Goal: Download file/media

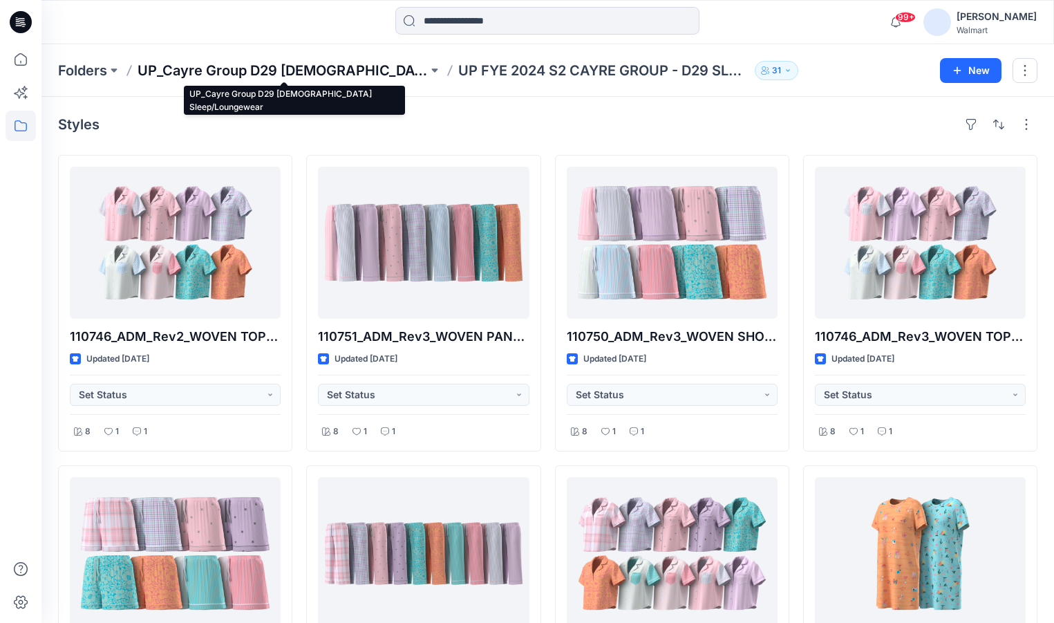
click at [274, 71] on p "UP_Cayre Group D29 [DEMOGRAPHIC_DATA] Sleep/Loungewear" at bounding box center [283, 70] width 290 height 19
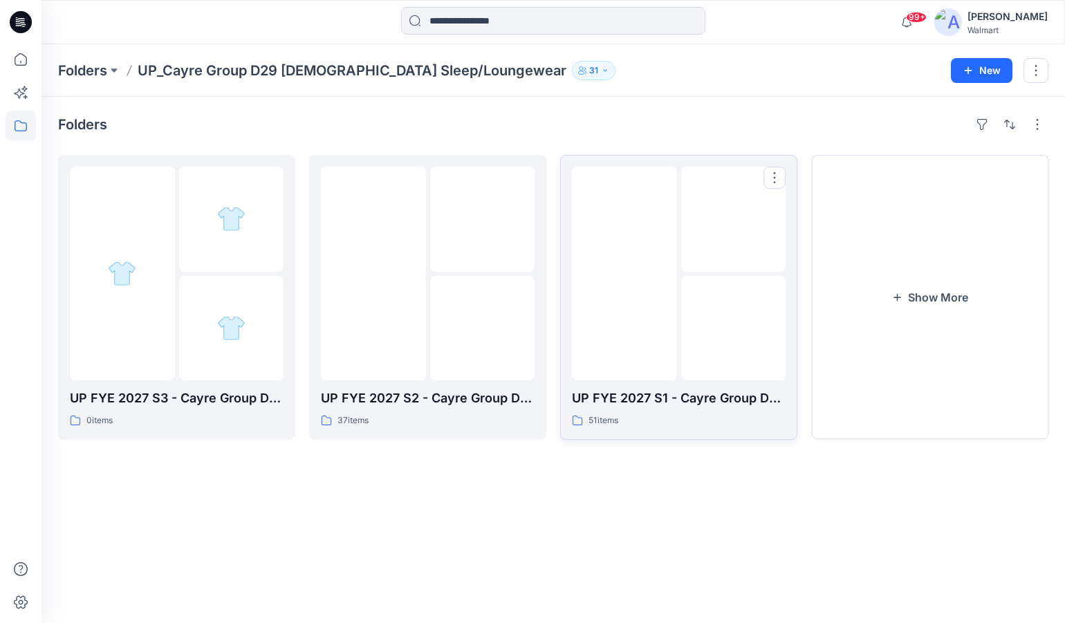
click at [638, 334] on div at bounding box center [624, 274] width 105 height 214
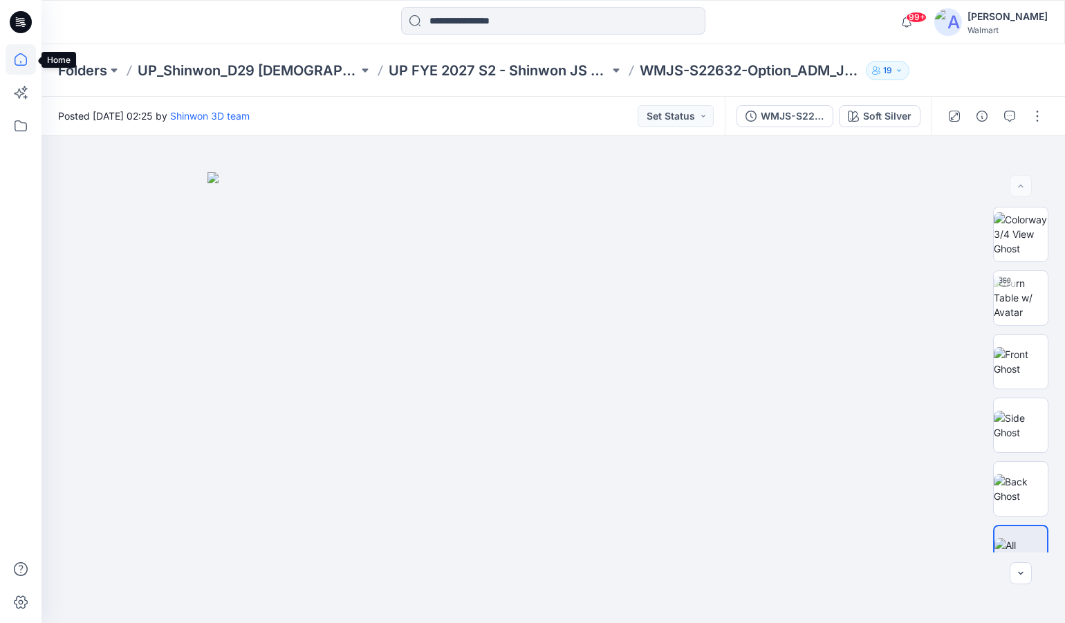
click at [29, 57] on icon at bounding box center [21, 59] width 30 height 30
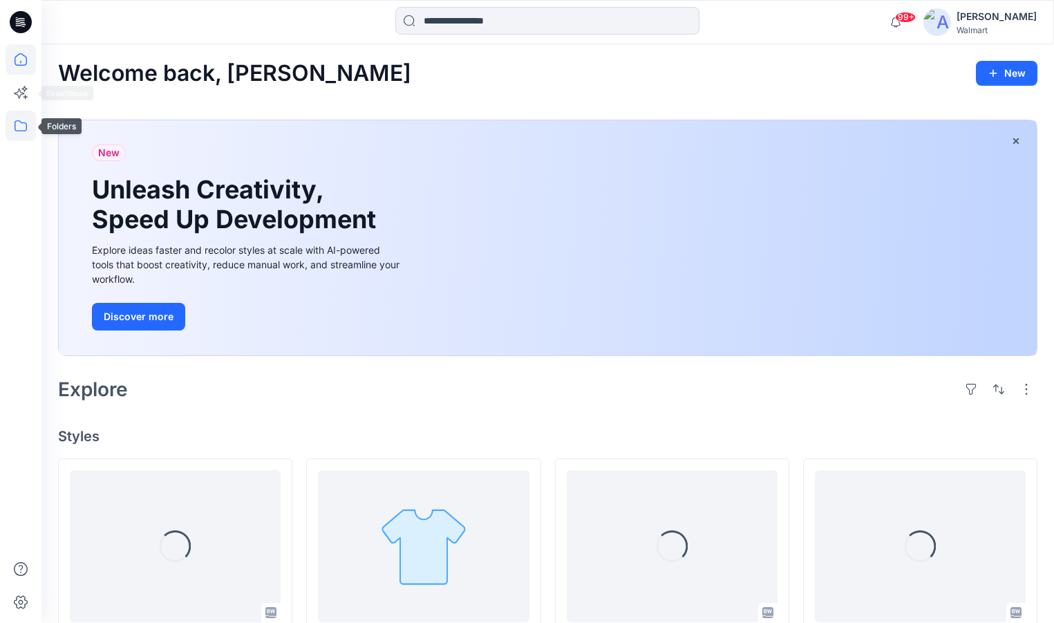
click at [28, 120] on icon at bounding box center [21, 126] width 30 height 30
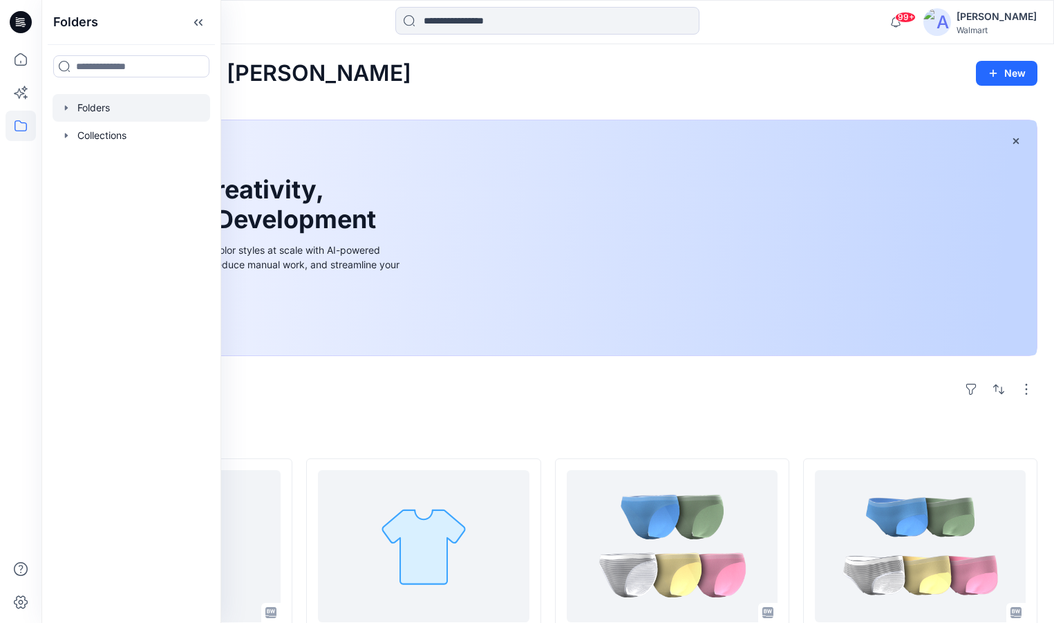
click at [69, 108] on icon "button" at bounding box center [66, 107] width 11 height 11
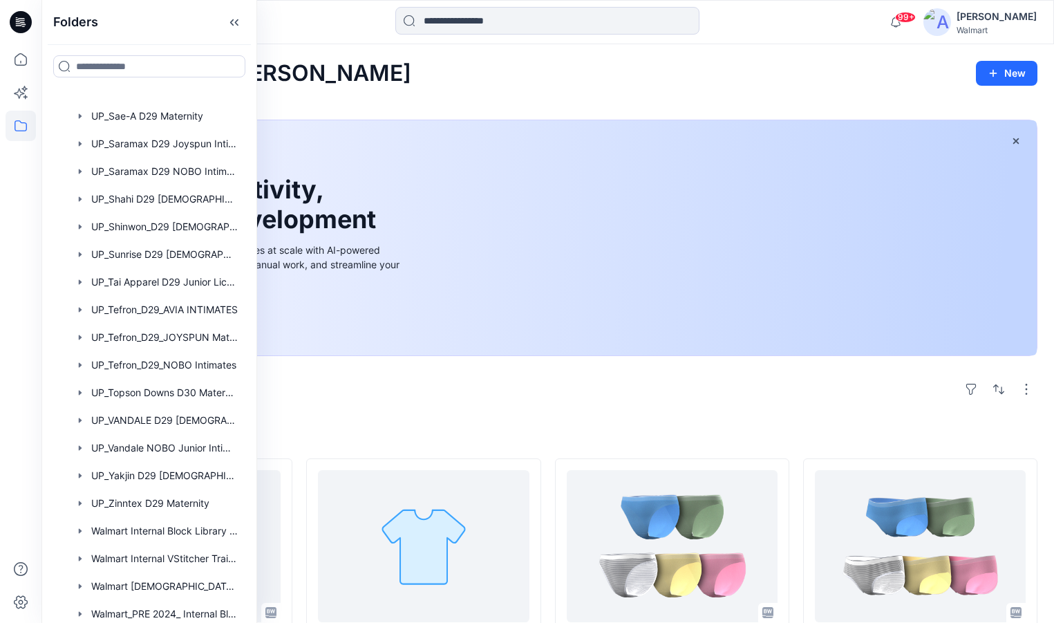
scroll to position [1175, 0]
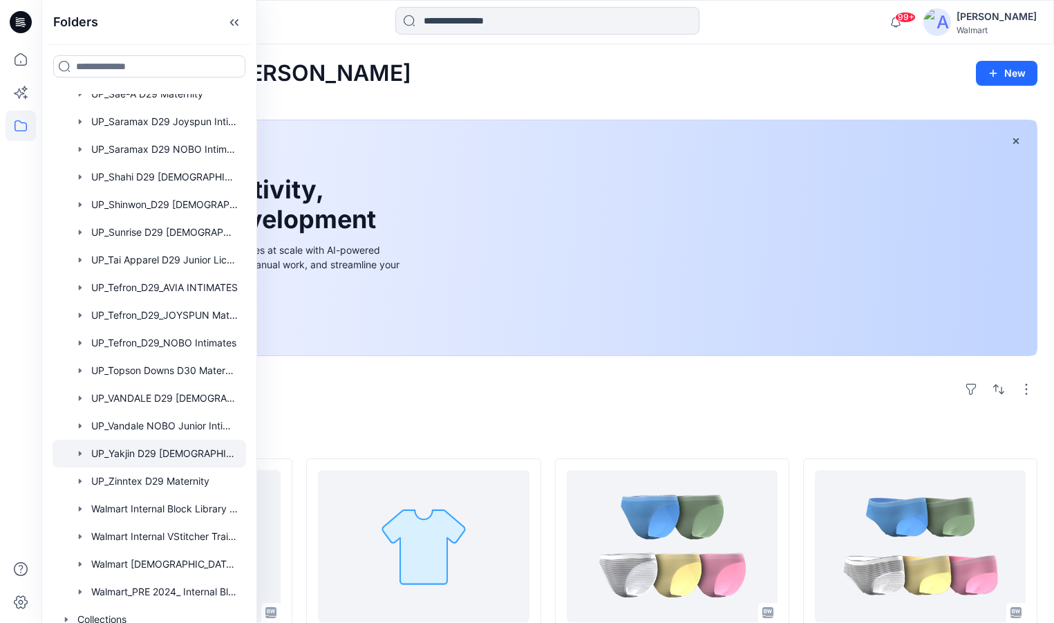
click at [152, 453] on div at bounding box center [150, 454] width 194 height 28
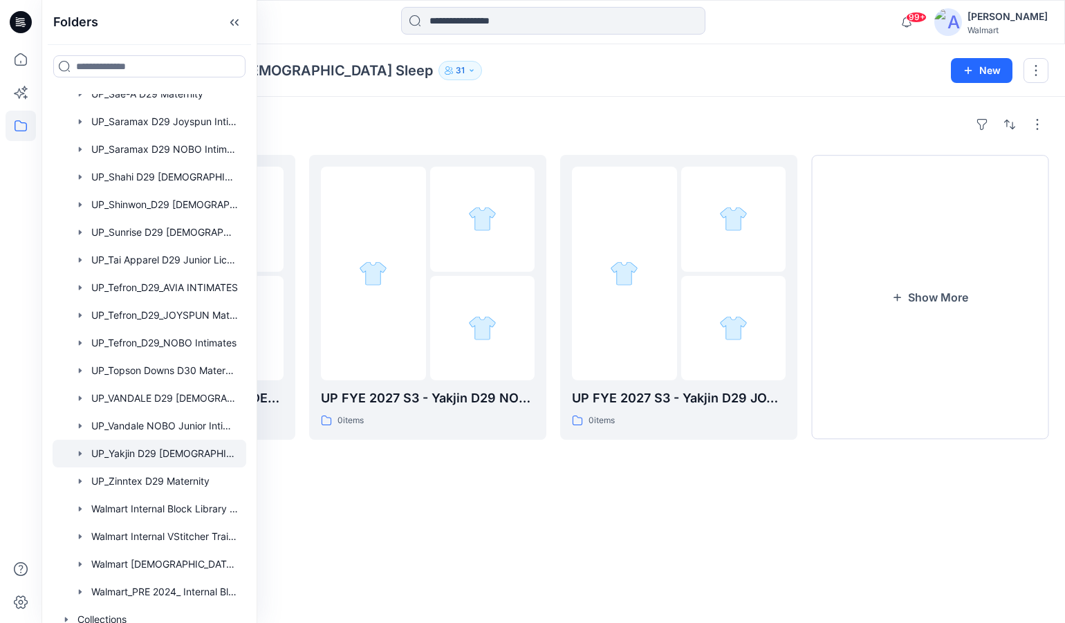
click at [608, 121] on div "Folders" at bounding box center [553, 124] width 990 height 22
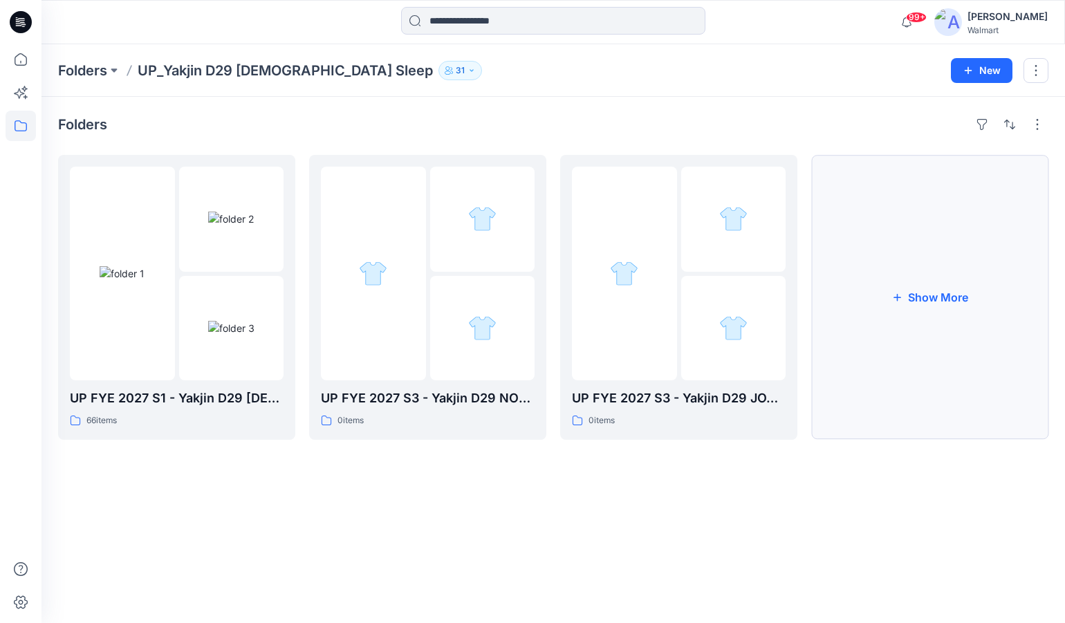
click at [953, 292] on button "Show More" at bounding box center [929, 297] width 237 height 285
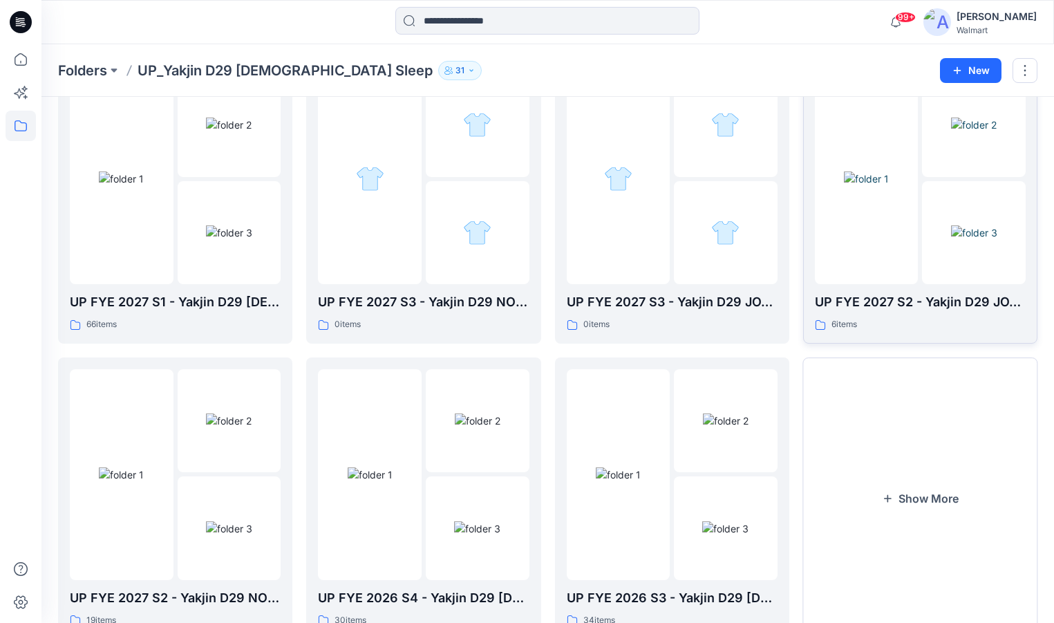
scroll to position [69, 0]
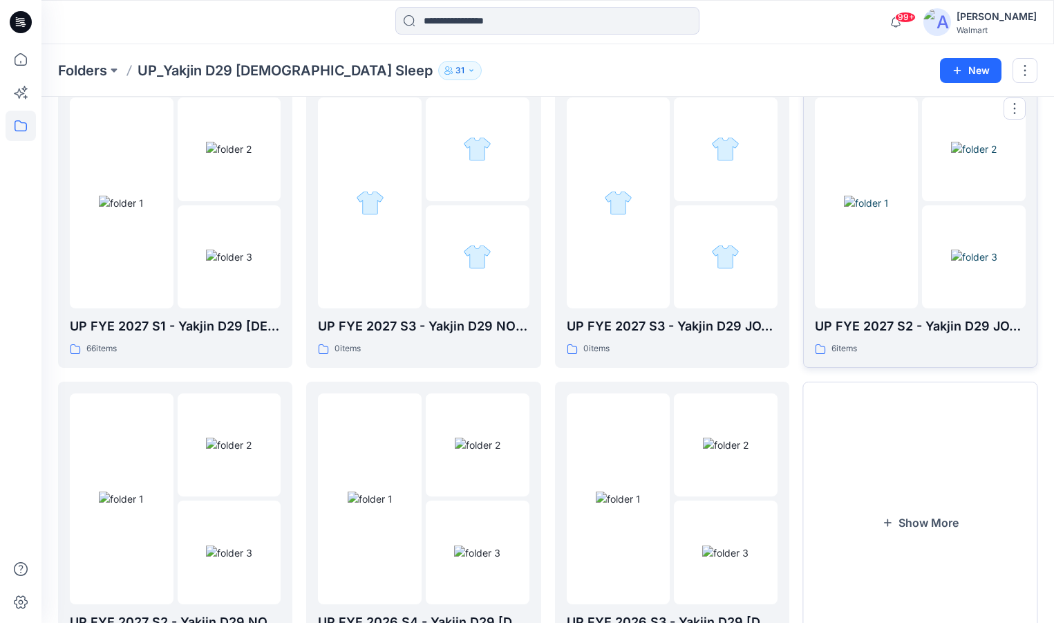
click at [891, 256] on div at bounding box center [867, 202] width 104 height 211
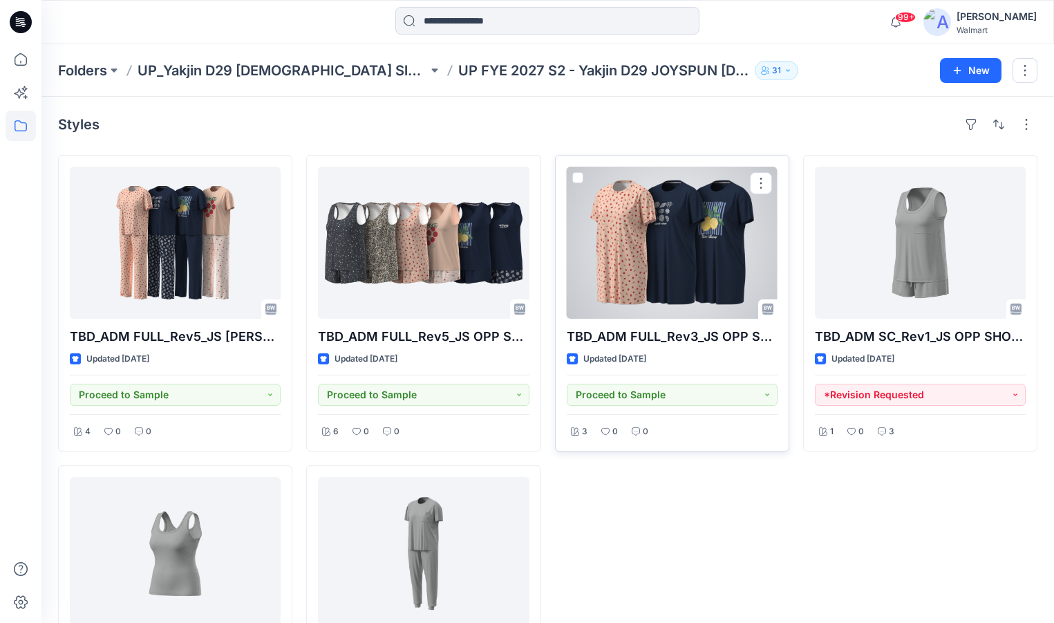
click at [646, 241] on div at bounding box center [672, 243] width 211 height 152
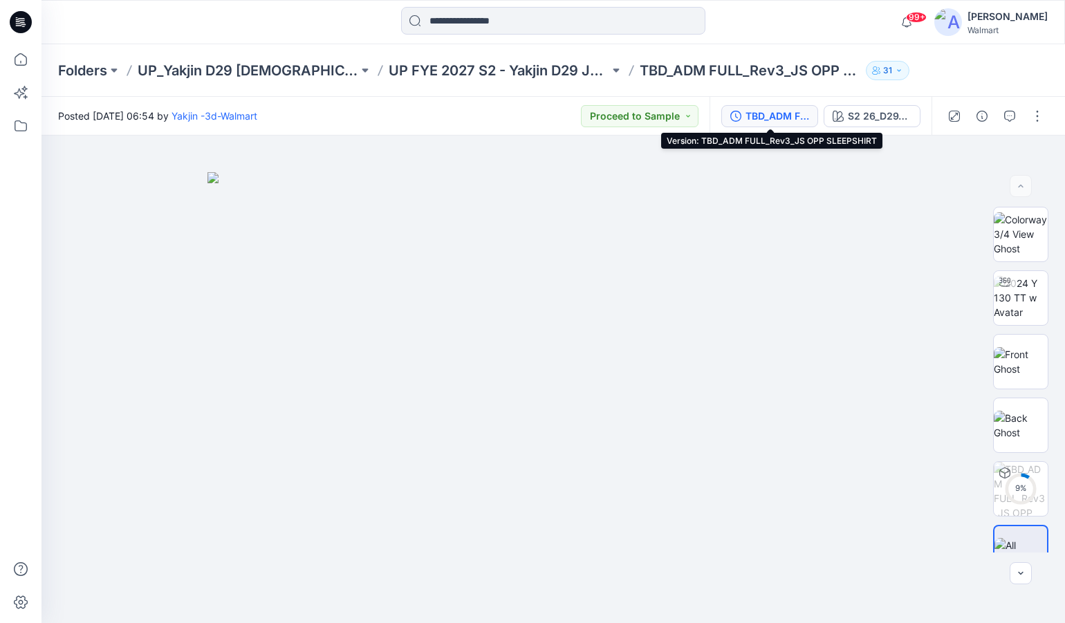
click at [760, 109] on div "TBD_ADM FULL_Rev3_JS OPP SLEEPSHIRT" at bounding box center [777, 116] width 64 height 15
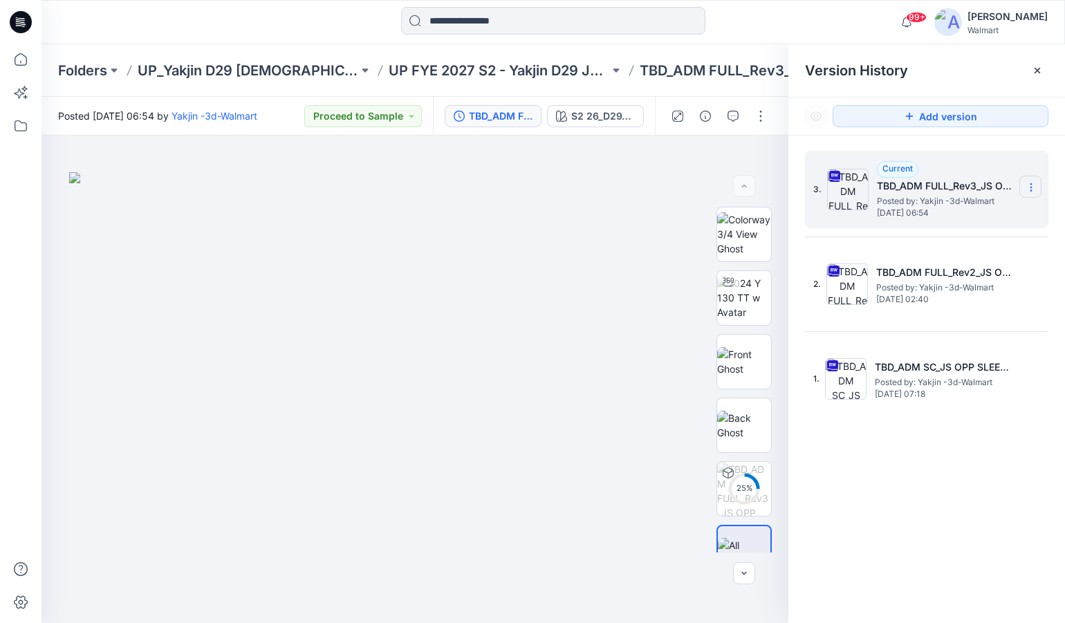
click at [1031, 188] on icon at bounding box center [1030, 187] width 1 height 1
click at [974, 210] on span "Download Source BW File" at bounding box center [960, 214] width 115 height 17
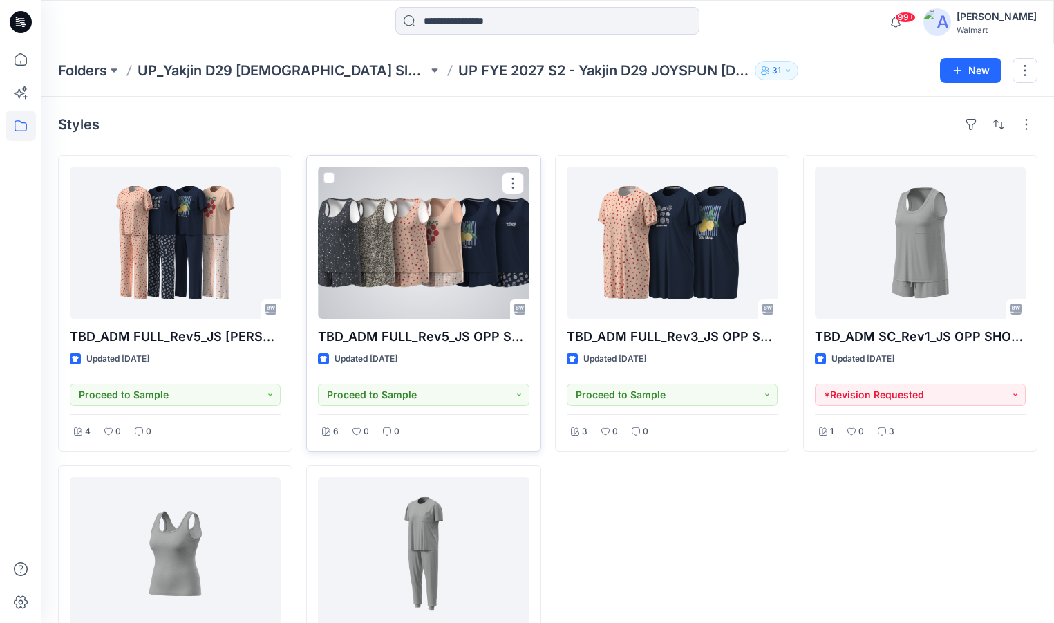
click at [467, 255] on div at bounding box center [423, 243] width 211 height 152
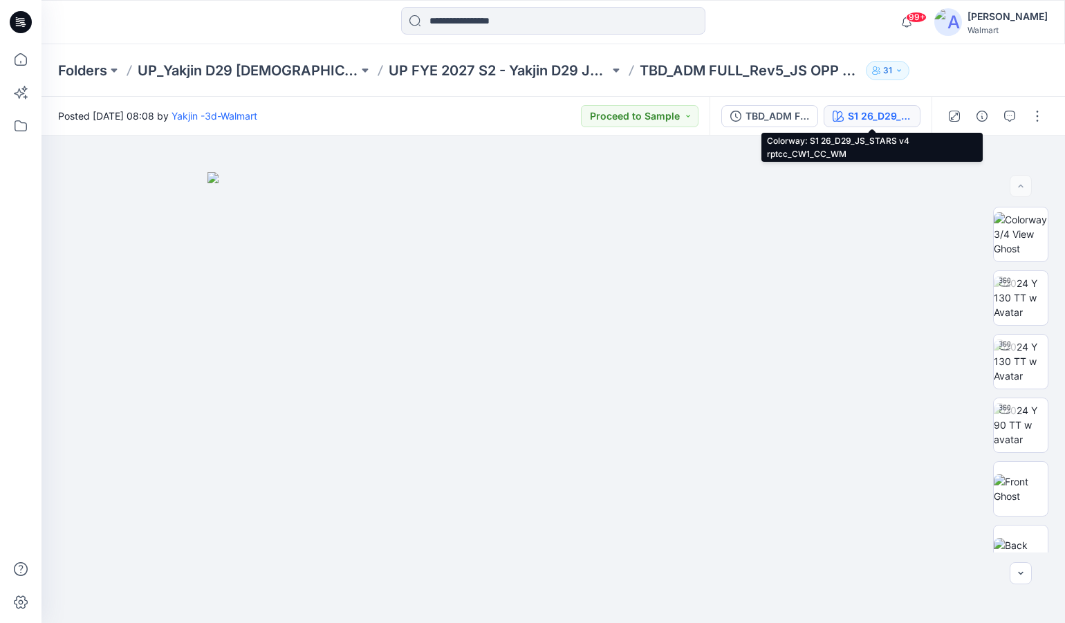
click at [861, 117] on div "S1 26_D29_JS_STARS v4 rptcc_CW1_CC_WM" at bounding box center [880, 116] width 64 height 15
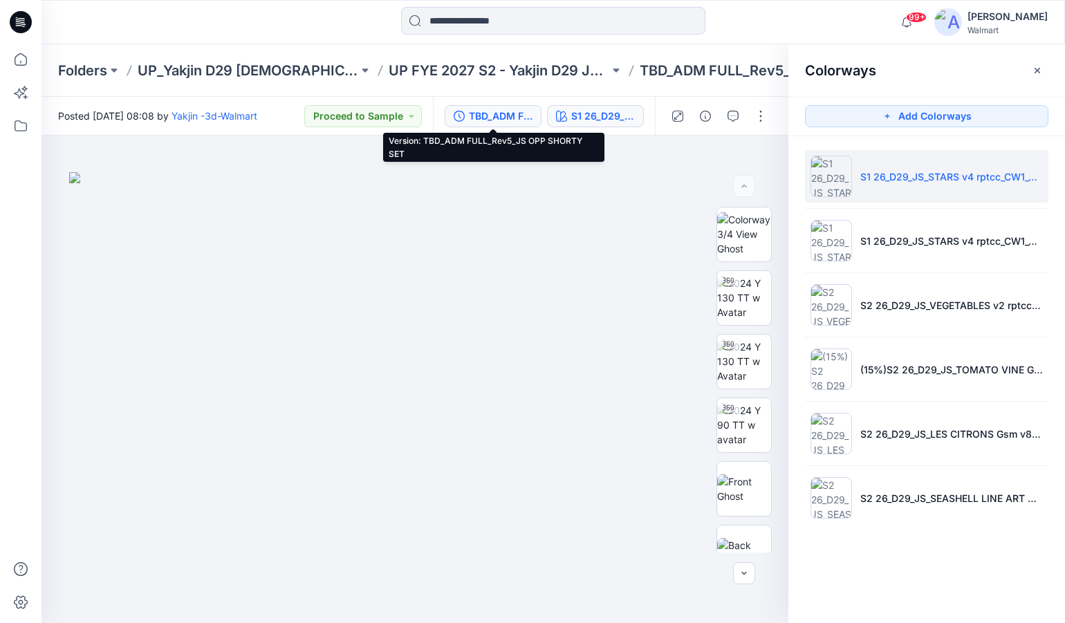
click at [474, 119] on div "TBD_ADM FULL_Rev5_JS OPP SHORTY SET" at bounding box center [501, 116] width 64 height 15
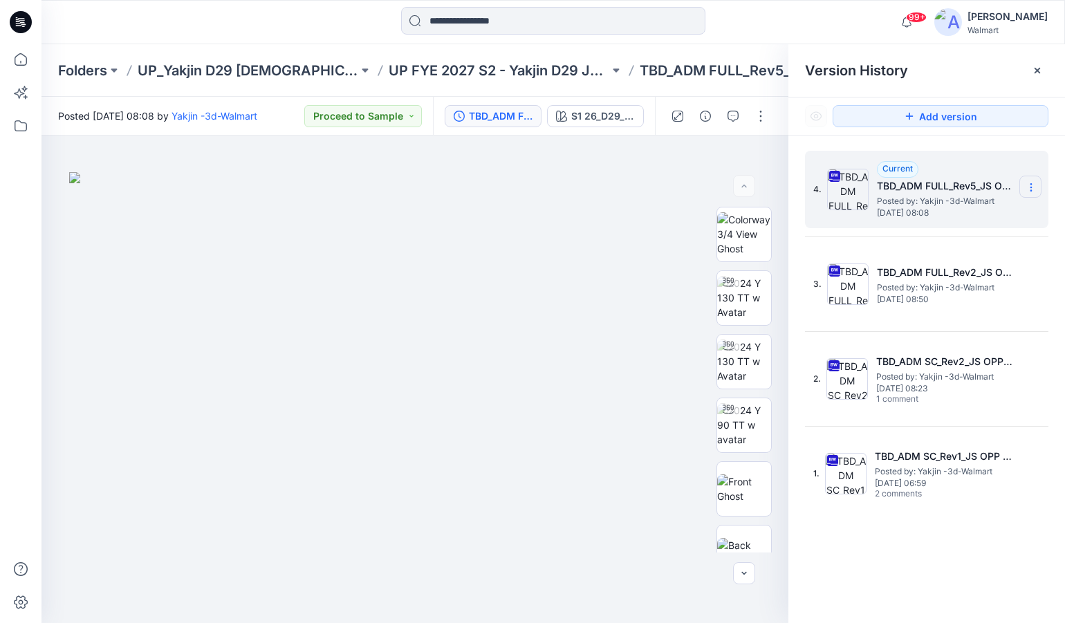
click at [1033, 182] on icon at bounding box center [1030, 187] width 11 height 11
click at [992, 209] on span "Download Source BW File" at bounding box center [960, 214] width 115 height 17
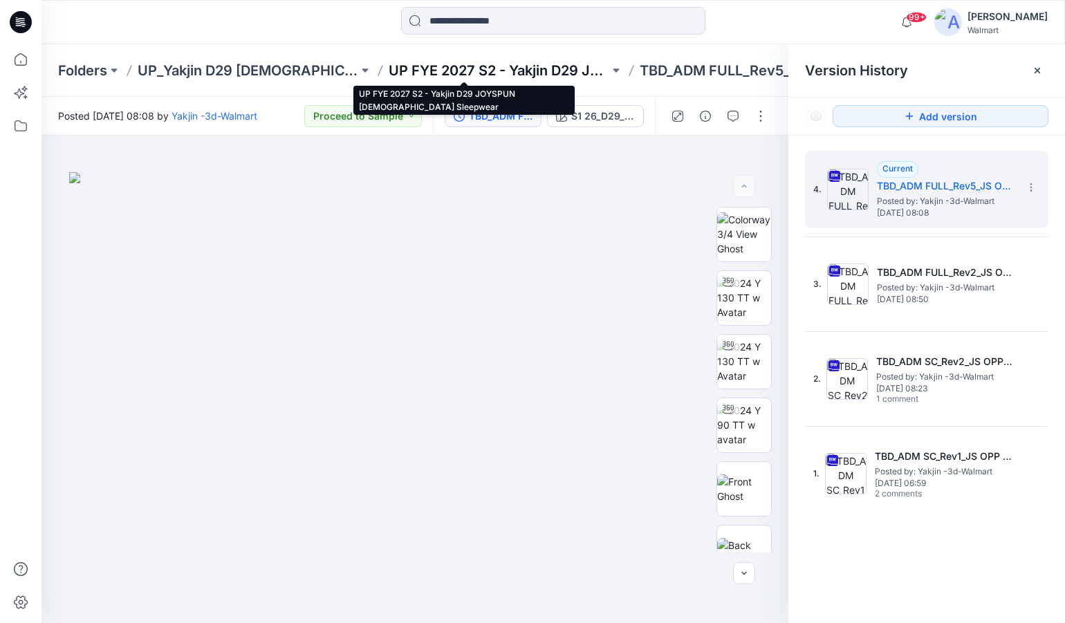
click at [472, 71] on p "UP FYE 2027 S2 - Yakjin D29 JOYSPUN [DEMOGRAPHIC_DATA] Sleepwear" at bounding box center [499, 70] width 221 height 19
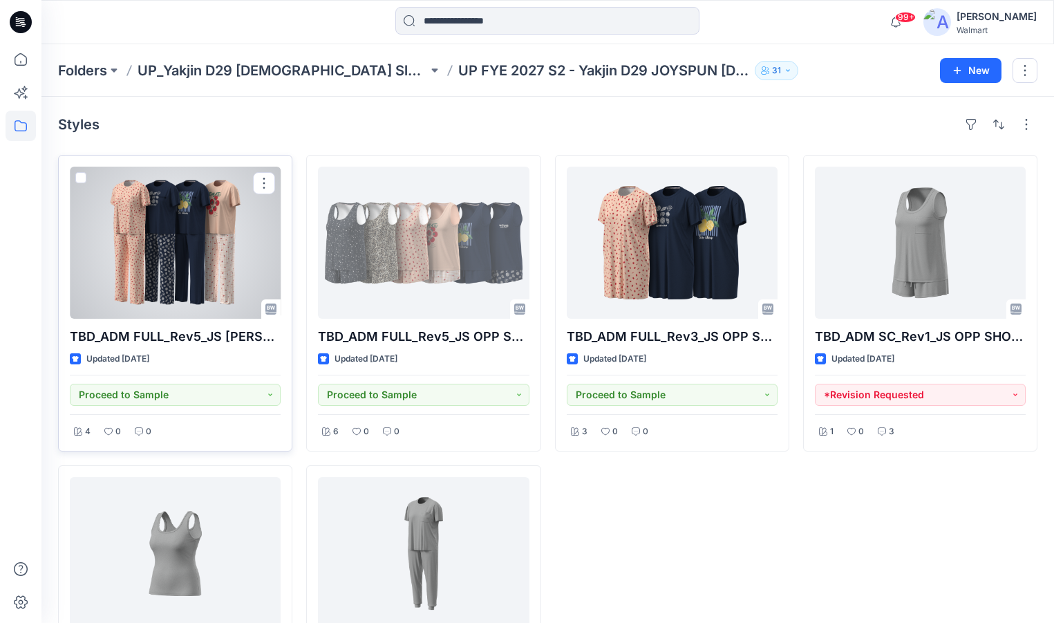
click at [170, 272] on div at bounding box center [175, 243] width 211 height 152
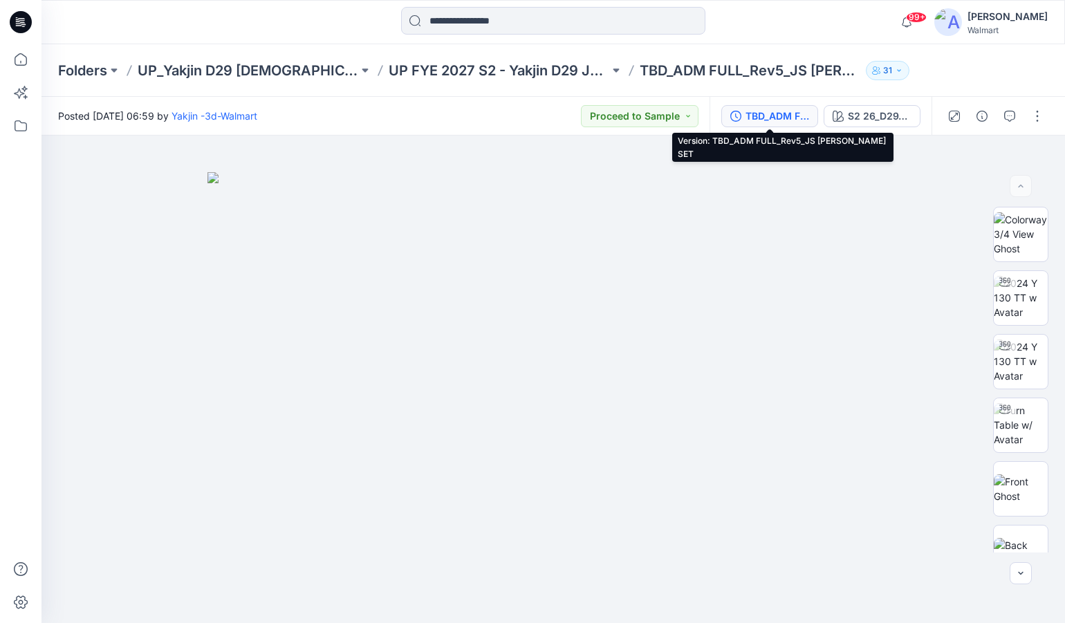
click at [765, 113] on div "TBD_ADM FULL_Rev5_JS [PERSON_NAME] SET" at bounding box center [777, 116] width 64 height 15
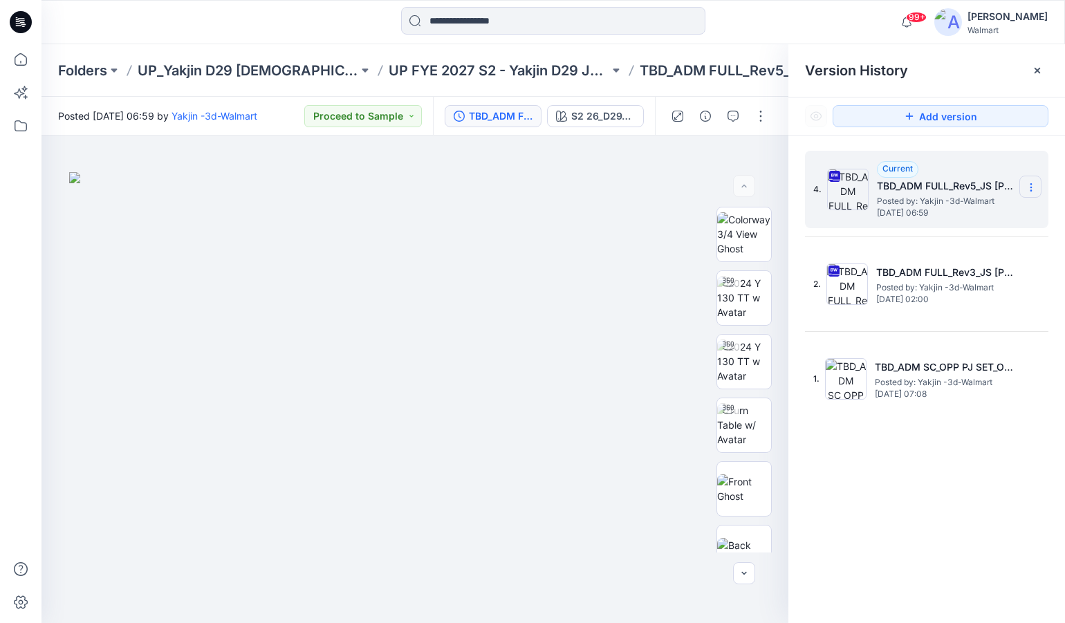
click at [1031, 186] on icon at bounding box center [1030, 187] width 11 height 11
click at [956, 214] on span "Download Source BW File" at bounding box center [960, 214] width 115 height 17
drag, startPoint x: 970, startPoint y: 0, endPoint x: 734, endPoint y: 33, distance: 238.1
click at [734, 33] on div at bounding box center [553, 22] width 512 height 30
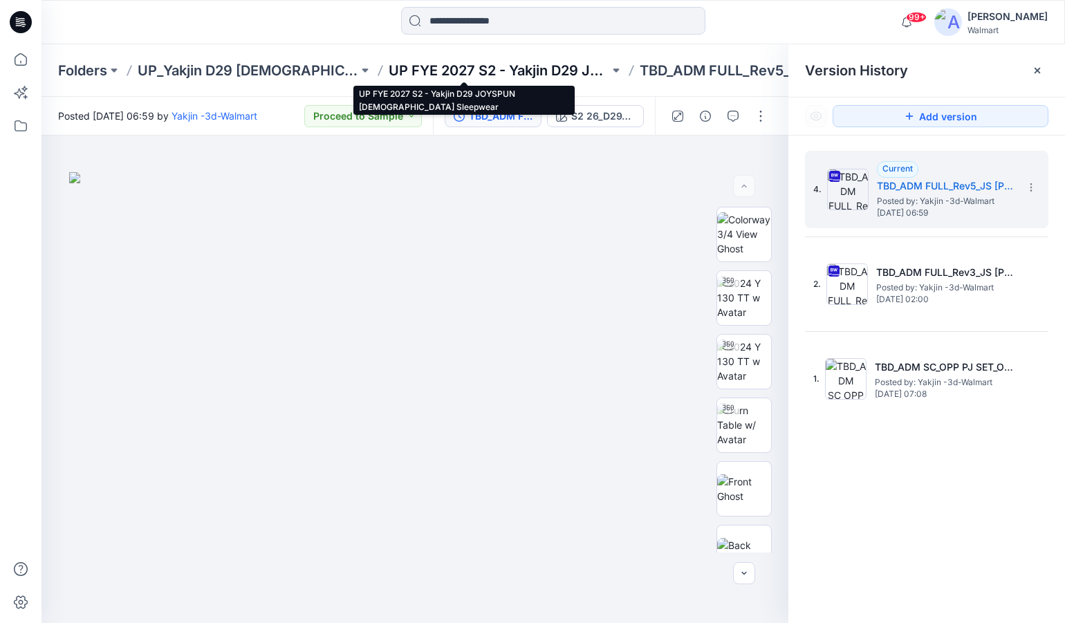
click at [521, 65] on p "UP FYE 2027 S2 - Yakjin D29 JOYSPUN [DEMOGRAPHIC_DATA] Sleepwear" at bounding box center [499, 70] width 221 height 19
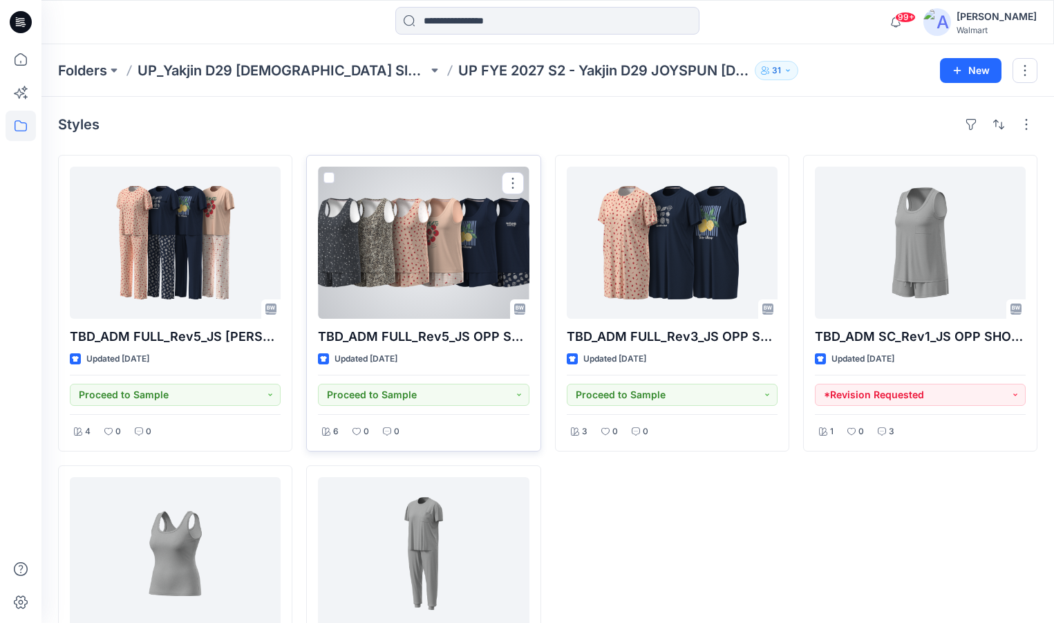
click at [387, 252] on div at bounding box center [423, 243] width 211 height 152
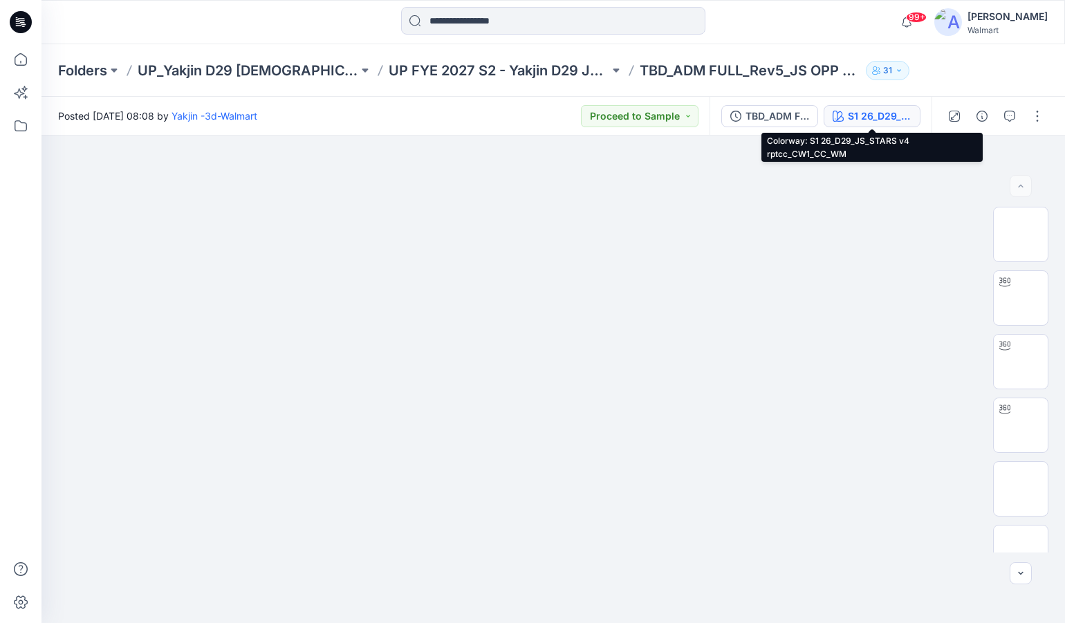
click at [873, 118] on div "S1 26_D29_JS_STARS v4 rptcc_CW1_CC_WM" at bounding box center [880, 116] width 64 height 15
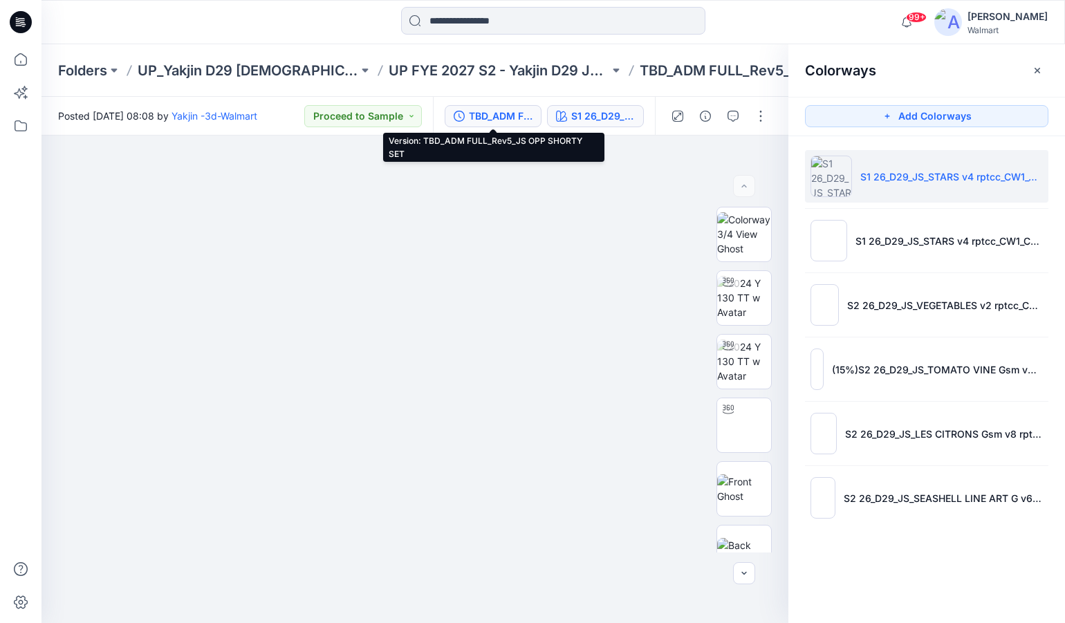
click at [471, 116] on div "TBD_ADM FULL_Rev5_JS OPP SHORTY SET" at bounding box center [501, 116] width 64 height 15
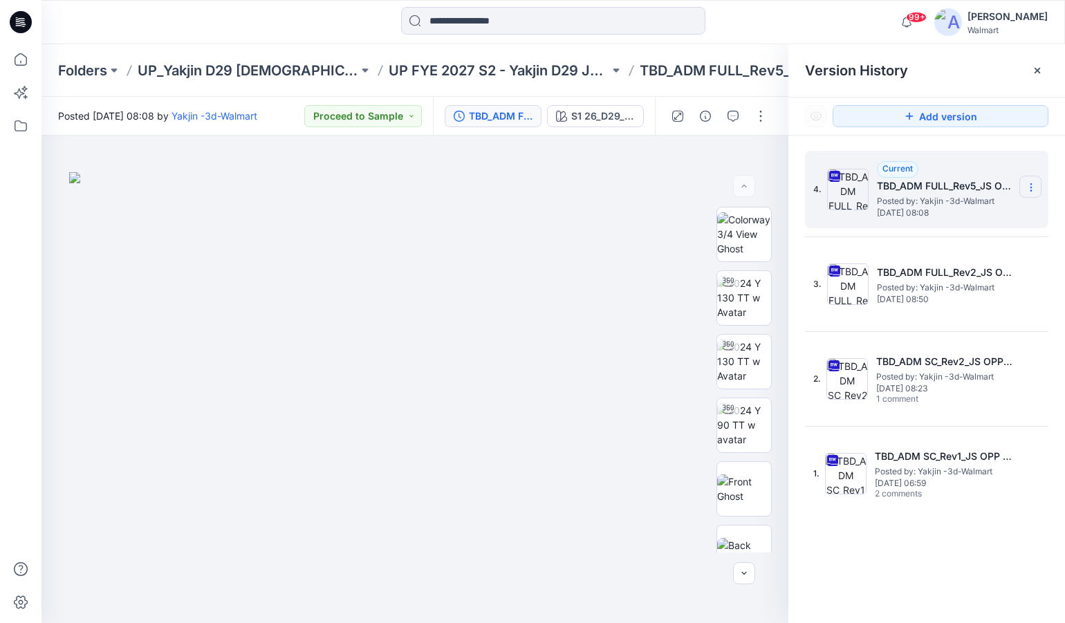
click at [1028, 189] on icon at bounding box center [1030, 187] width 11 height 11
click at [996, 212] on span "Download Source BW File" at bounding box center [960, 214] width 115 height 17
click at [306, 28] on div at bounding box center [553, 22] width 512 height 30
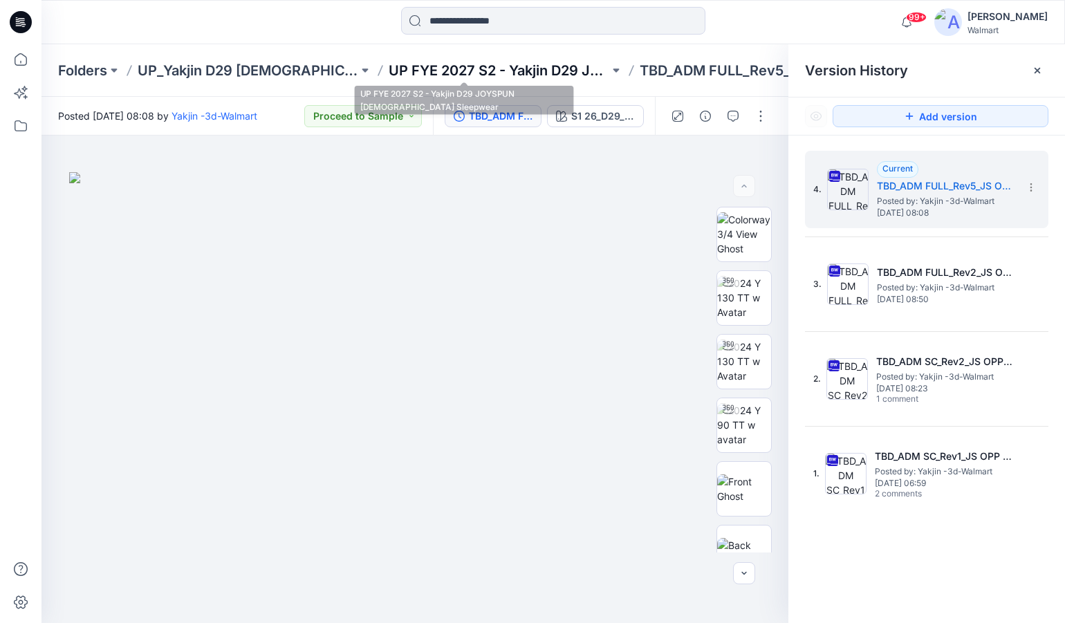
click at [453, 71] on p "UP FYE 2027 S2 - Yakjin D29 JOYSPUN [DEMOGRAPHIC_DATA] Sleepwear" at bounding box center [499, 70] width 221 height 19
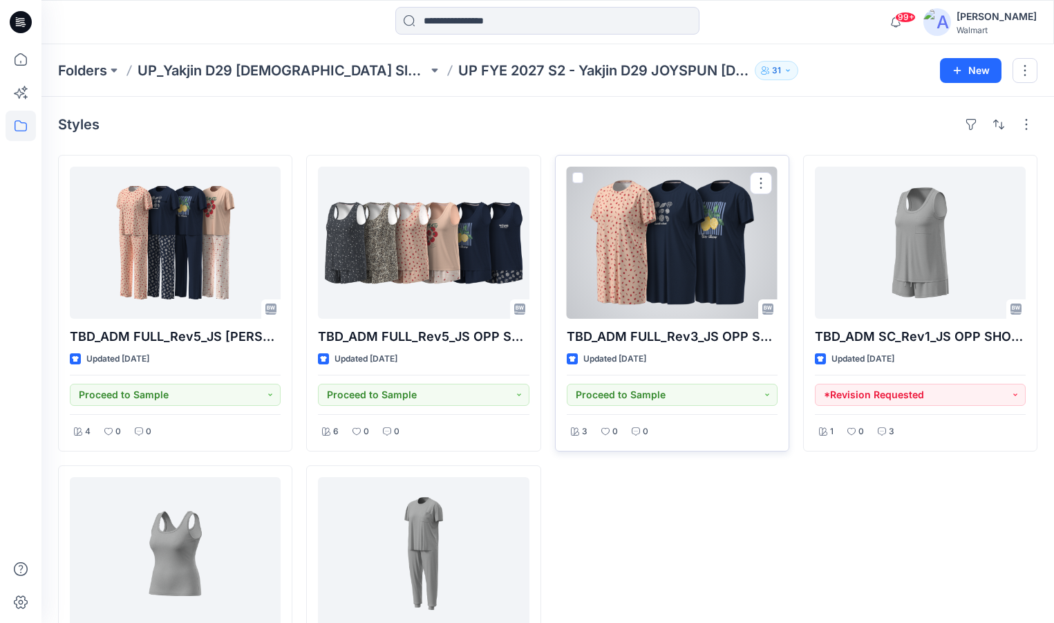
click at [685, 244] on div at bounding box center [672, 243] width 211 height 152
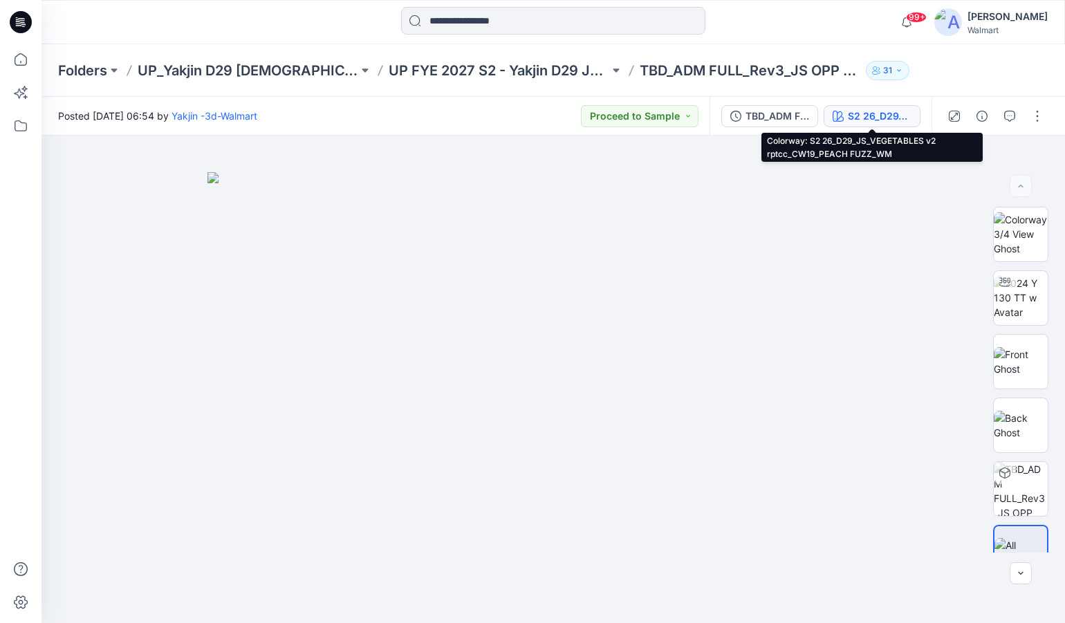
click at [858, 119] on div "S2 26_D29_JS_VEGETABLES v2 rptcc_CW19_PEACH FUZZ_WM" at bounding box center [880, 116] width 64 height 15
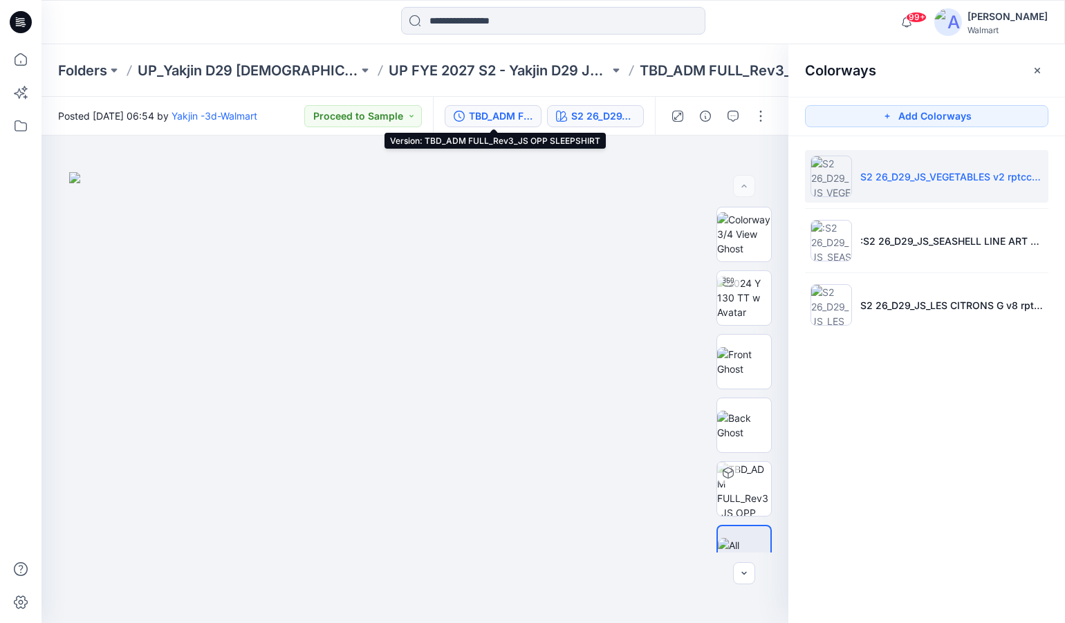
click at [488, 113] on div "TBD_ADM FULL_Rev3_JS OPP SLEEPSHIRT" at bounding box center [501, 116] width 64 height 15
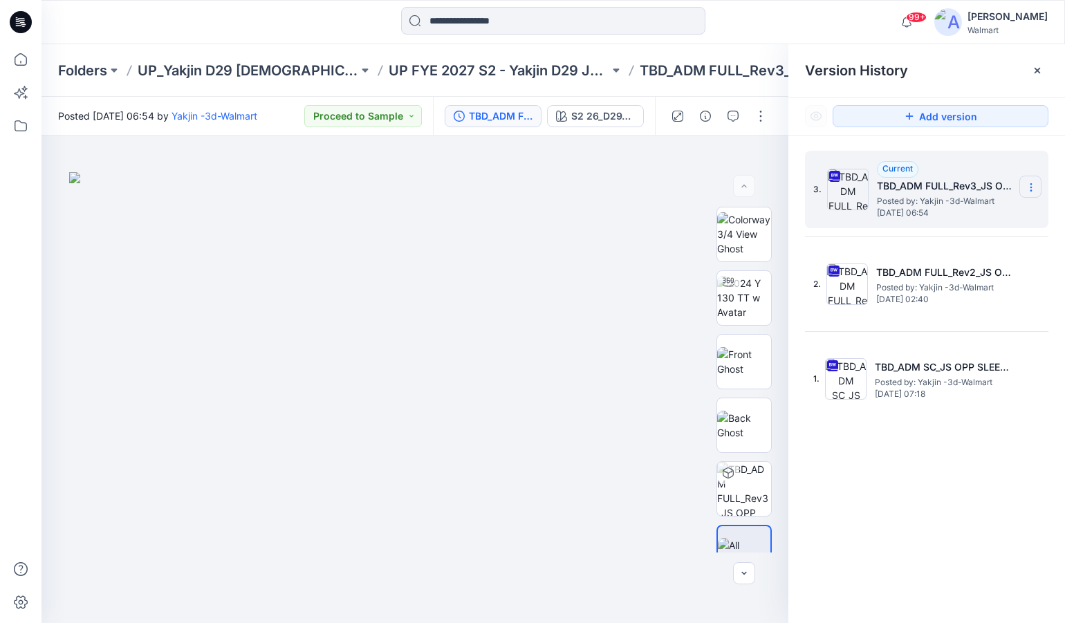
click at [1034, 188] on icon at bounding box center [1030, 187] width 11 height 11
click at [977, 212] on span "Download Source BW File" at bounding box center [960, 214] width 115 height 17
click at [1025, 191] on icon at bounding box center [1030, 187] width 11 height 11
click at [969, 212] on span "Download Source BW File" at bounding box center [960, 214] width 115 height 17
click at [369, 36] on div at bounding box center [553, 22] width 512 height 30
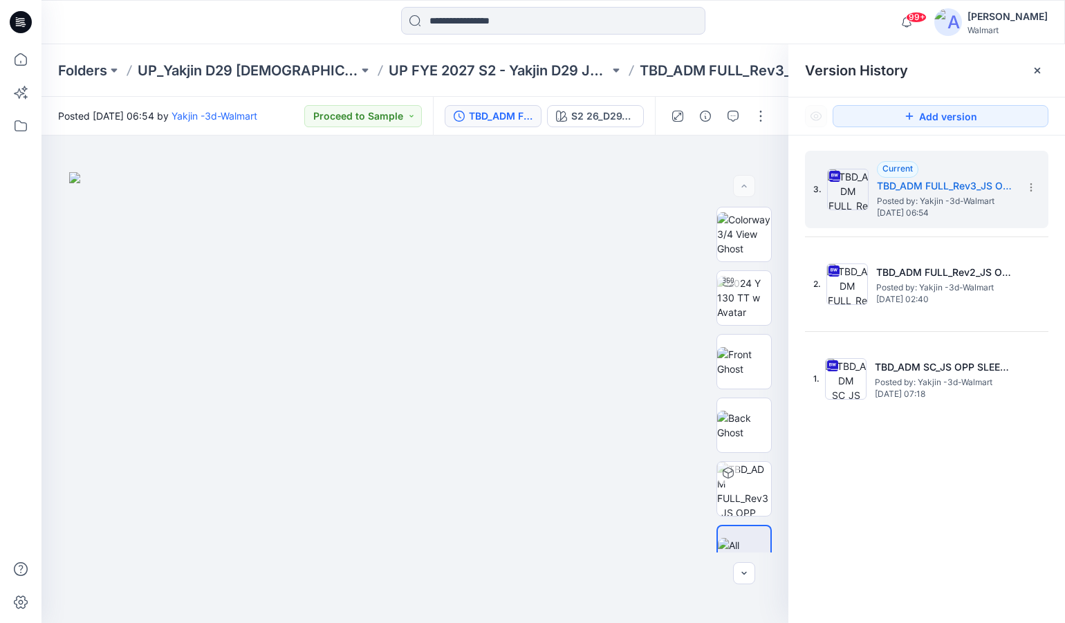
click at [276, 17] on div at bounding box center [169, 22] width 256 height 30
